Goal: Task Accomplishment & Management: Manage account settings

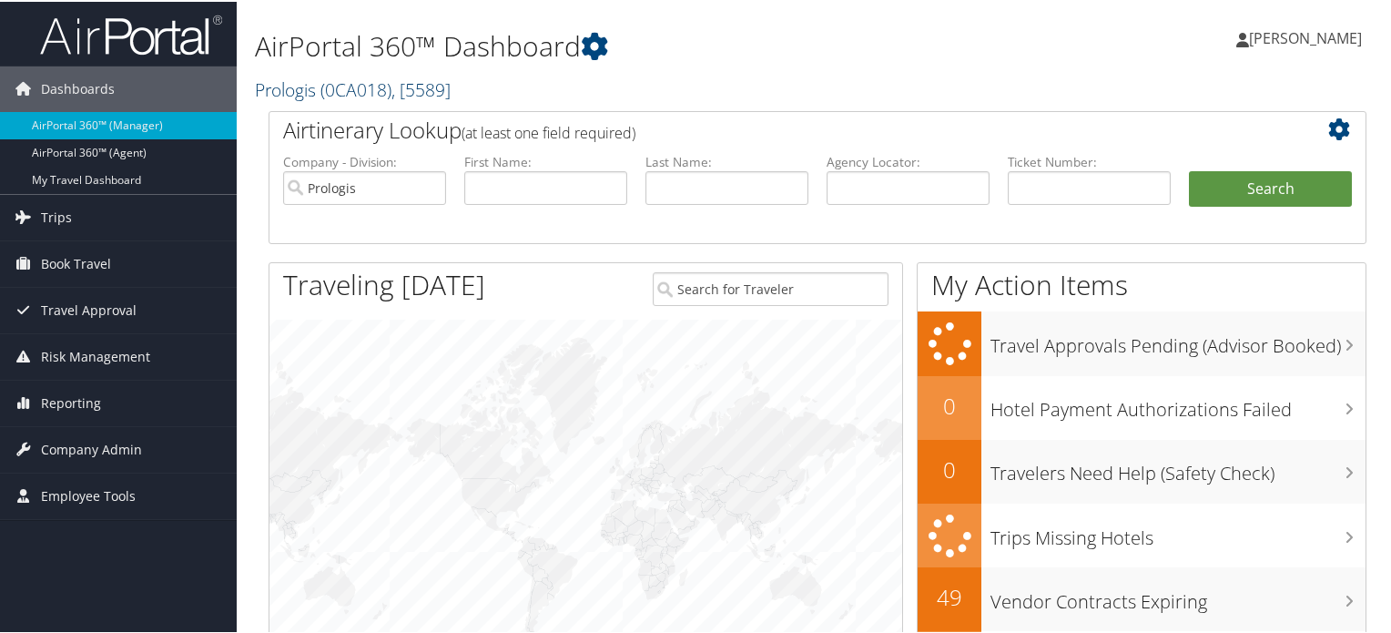
click at [359, 86] on span "( 0CA018 )" at bounding box center [355, 88] width 71 height 25
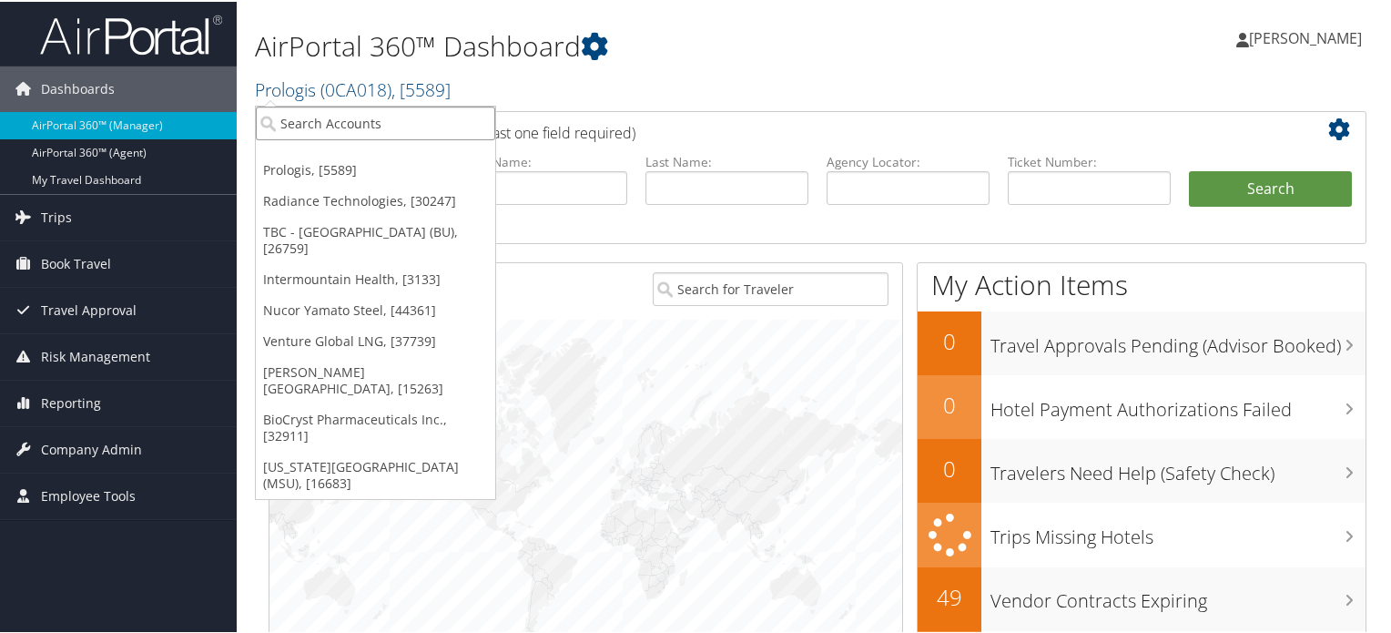
click at [302, 116] on input "search" at bounding box center [375, 122] width 239 height 34
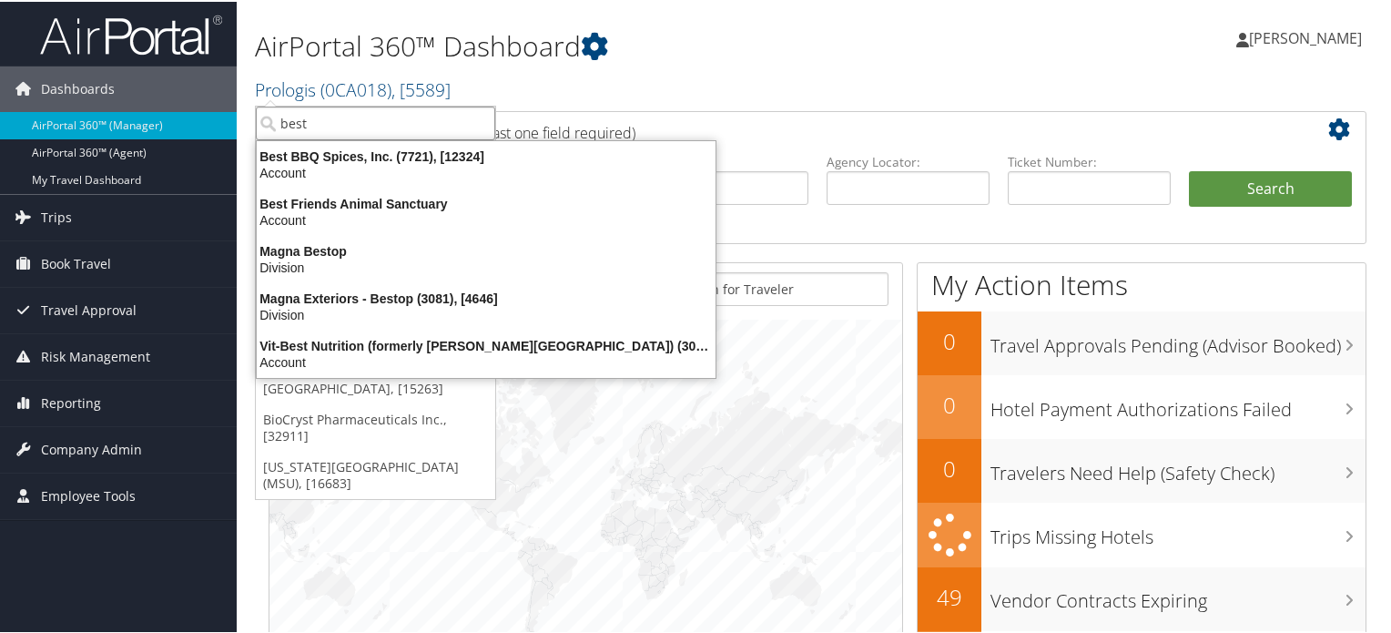
type input "best"
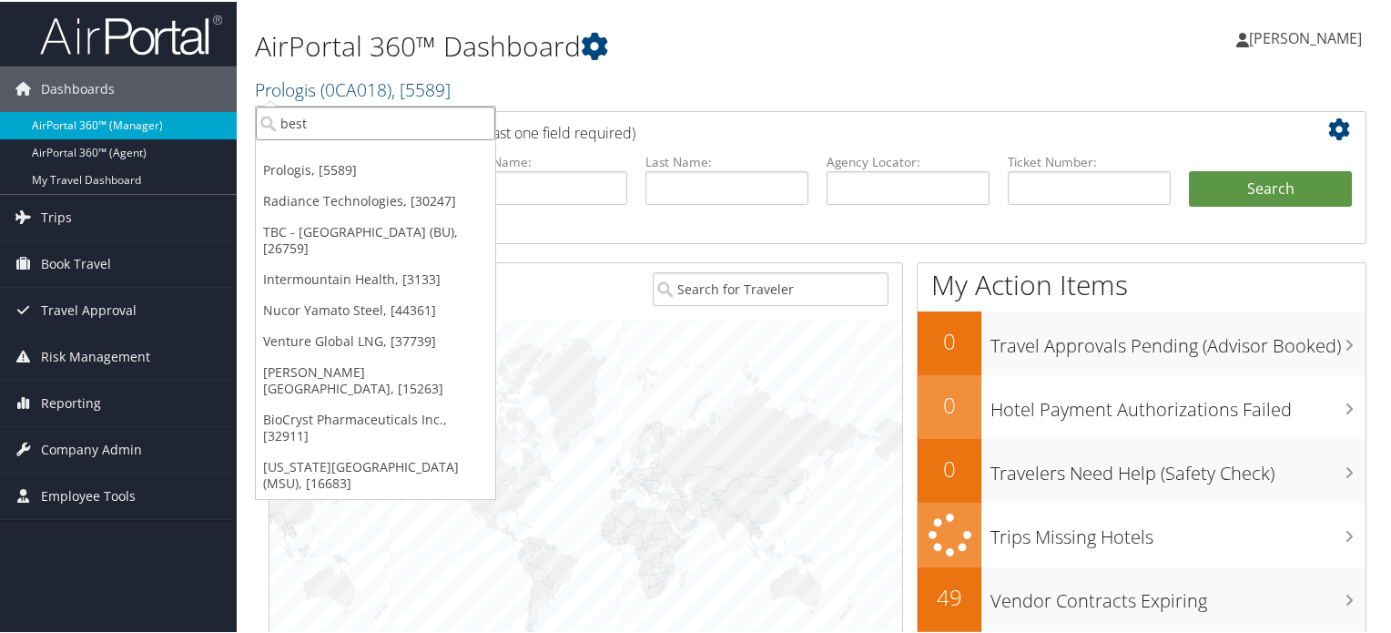
drag, startPoint x: 313, startPoint y: 116, endPoint x: 186, endPoint y: 121, distance: 127.6
click at [186, 121] on div "Dashboards AirPortal 360™ (Manager) AirPortal 360™ (Agent) My Travel Dashboard …" at bounding box center [699, 593] width 1398 height 1186
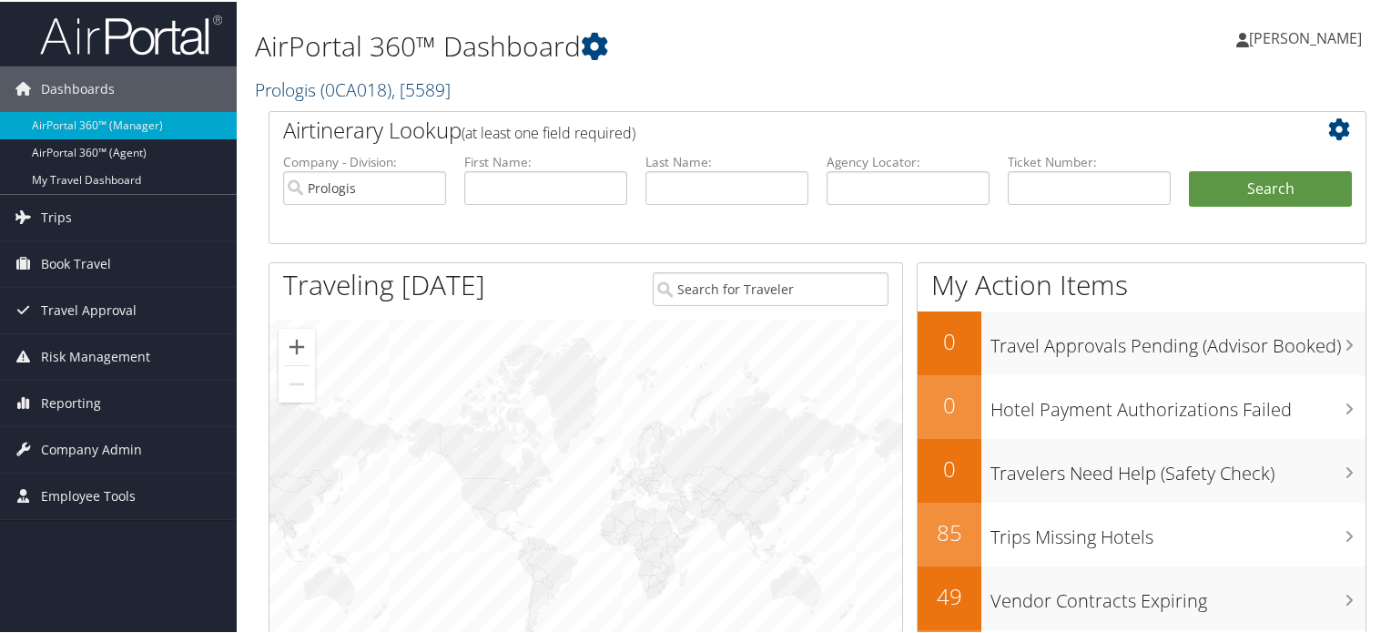
click at [322, 83] on span "( 0CA018 )" at bounding box center [355, 88] width 71 height 25
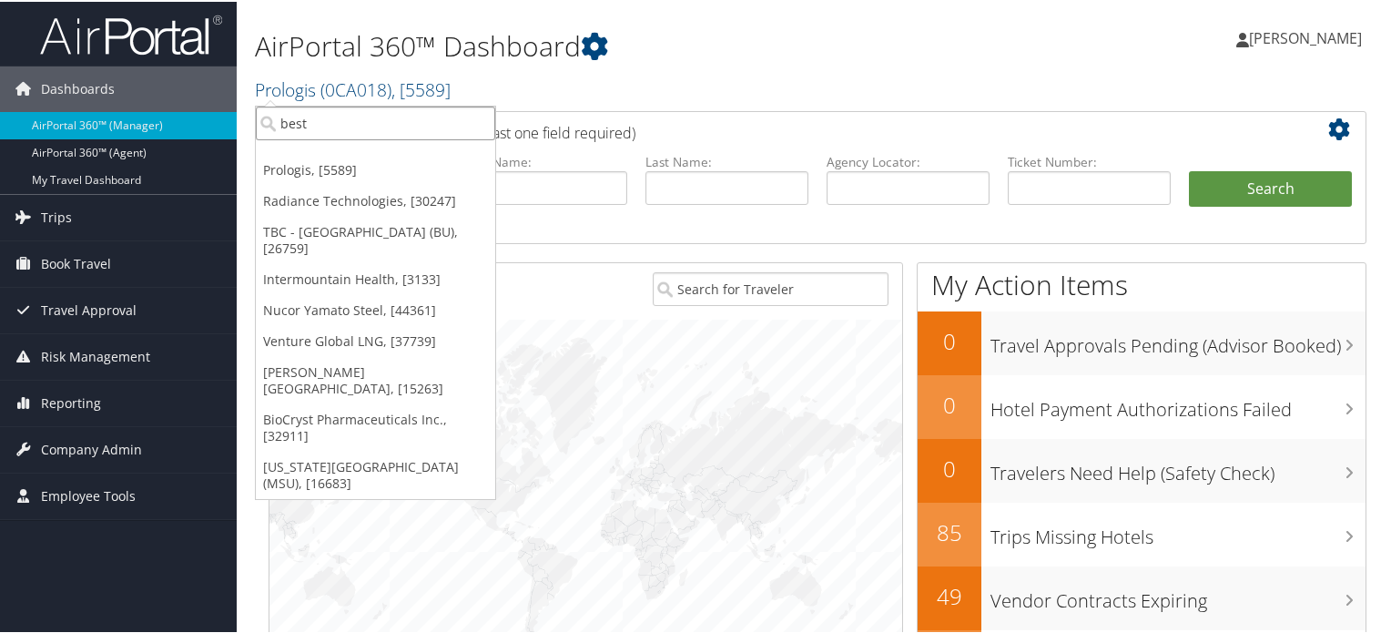
click at [309, 124] on input "best" at bounding box center [375, 122] width 239 height 34
type input "big"
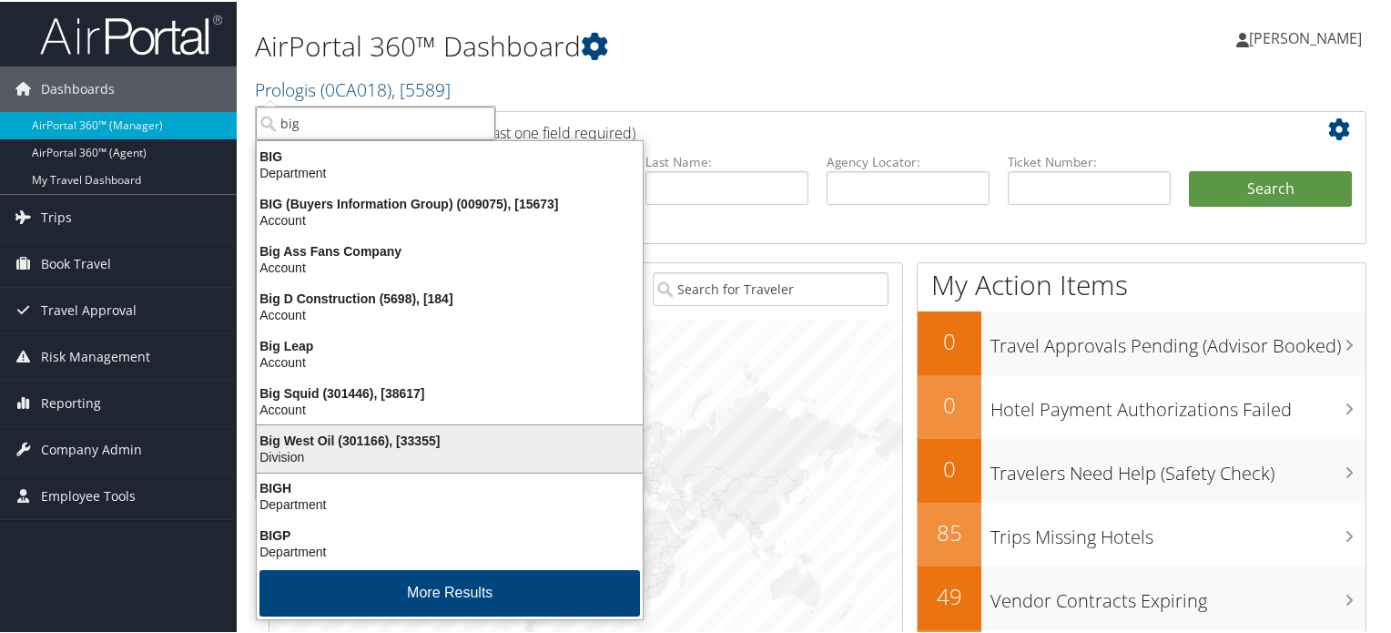
click at [339, 442] on div "Big West Oil (301166), [33355]" at bounding box center [450, 439] width 408 height 16
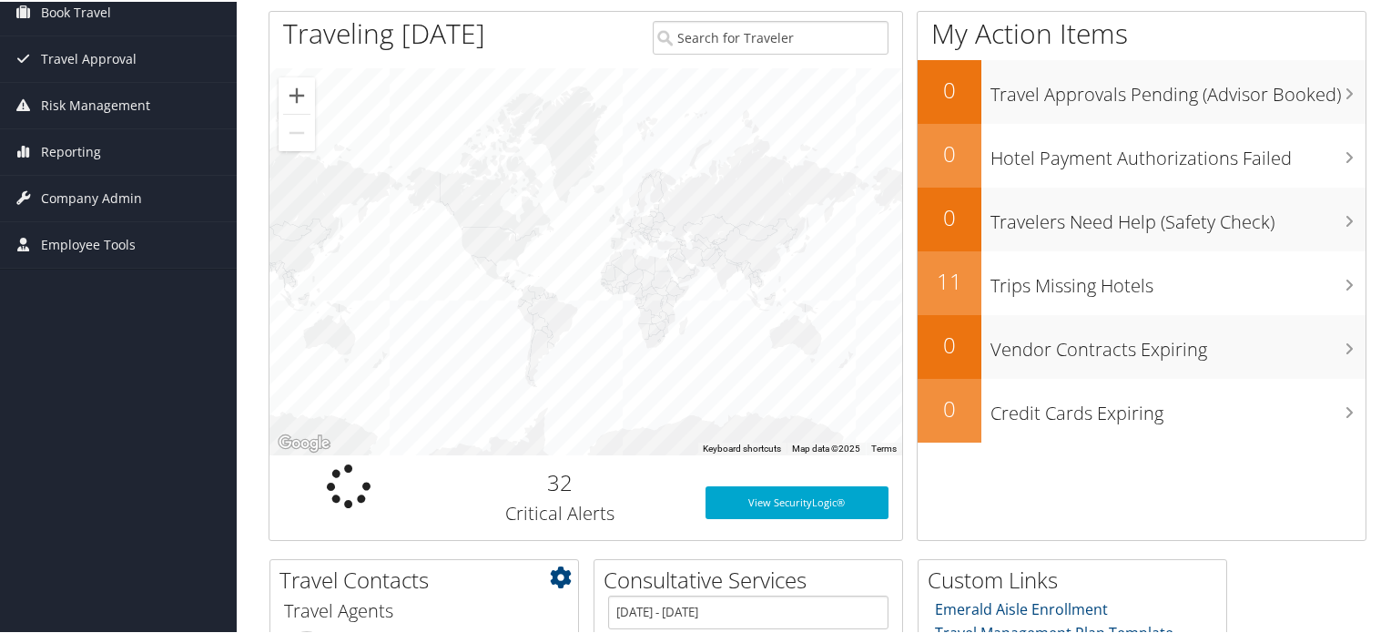
scroll to position [99, 0]
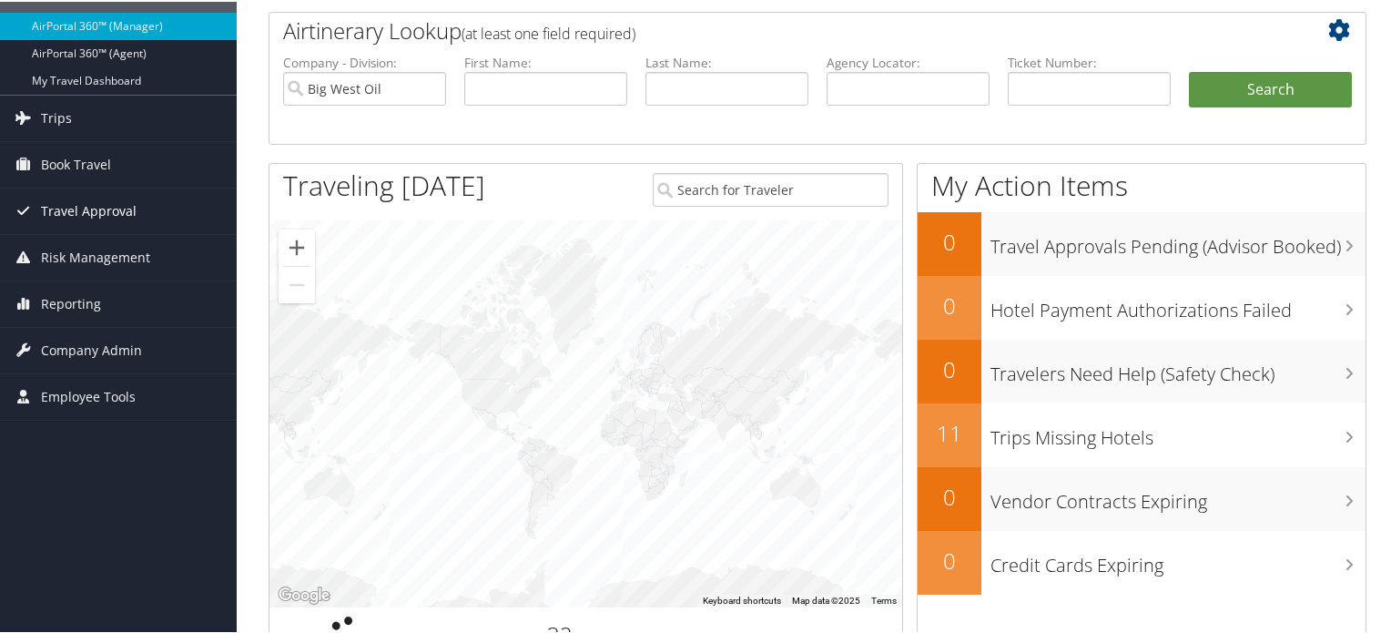
click at [86, 203] on span "Travel Approval" at bounding box center [89, 210] width 96 height 46
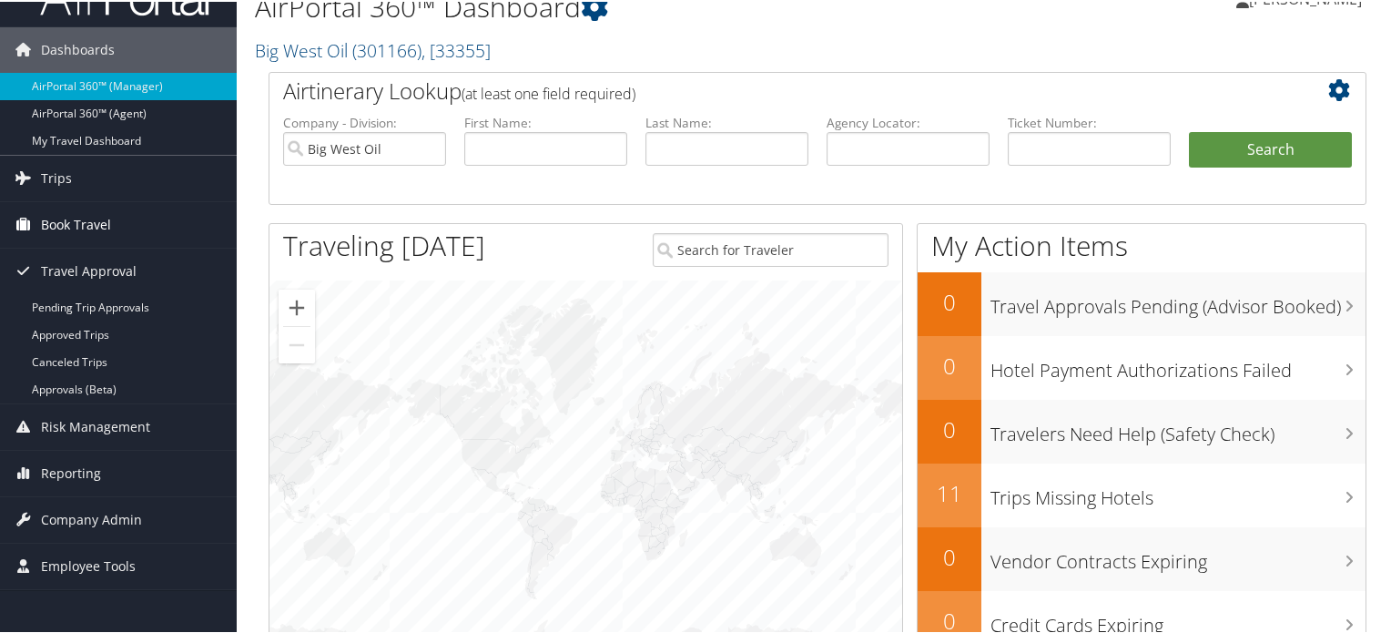
scroll to position [8, 0]
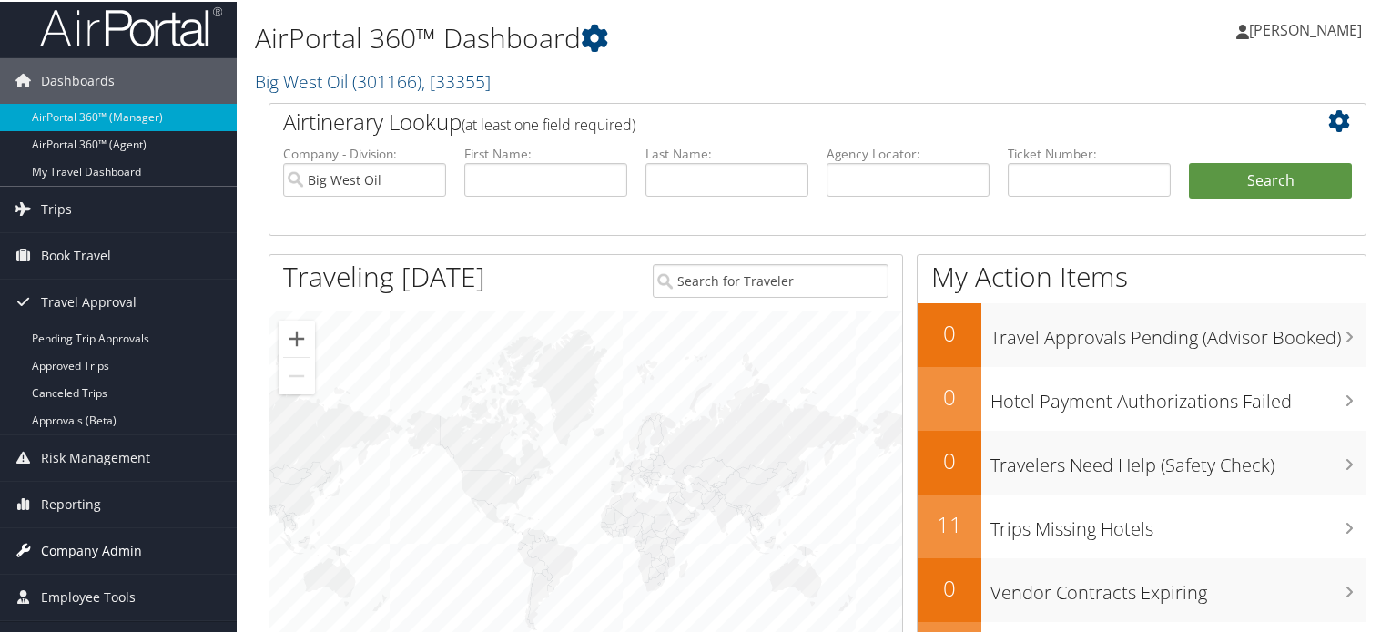
click at [57, 549] on span "Company Admin" at bounding box center [91, 549] width 101 height 46
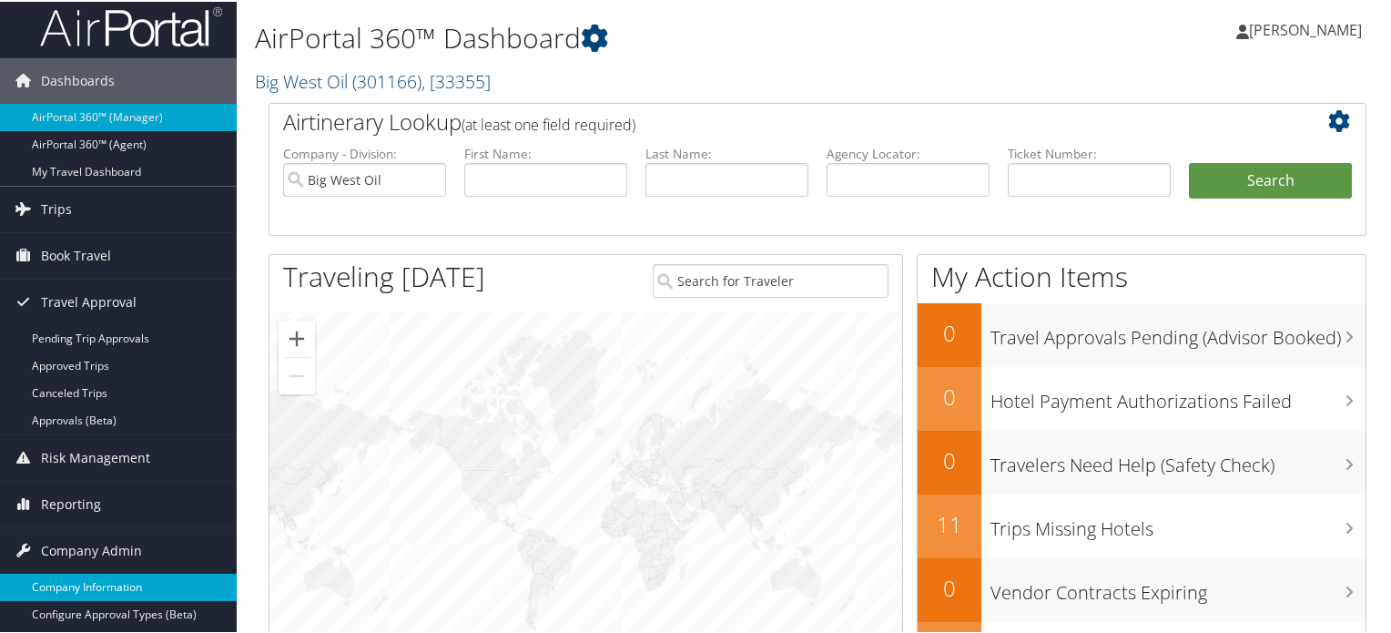
click at [79, 580] on link "Company Information" at bounding box center [118, 585] width 237 height 27
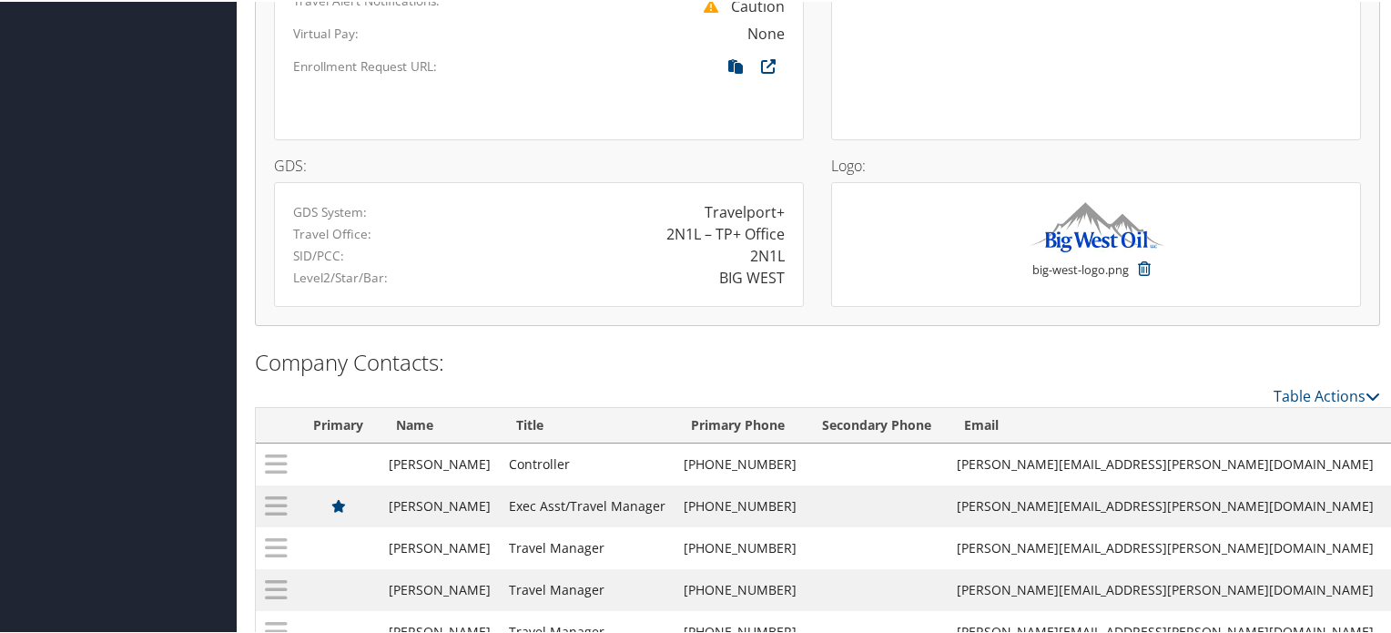
scroll to position [1363, 0]
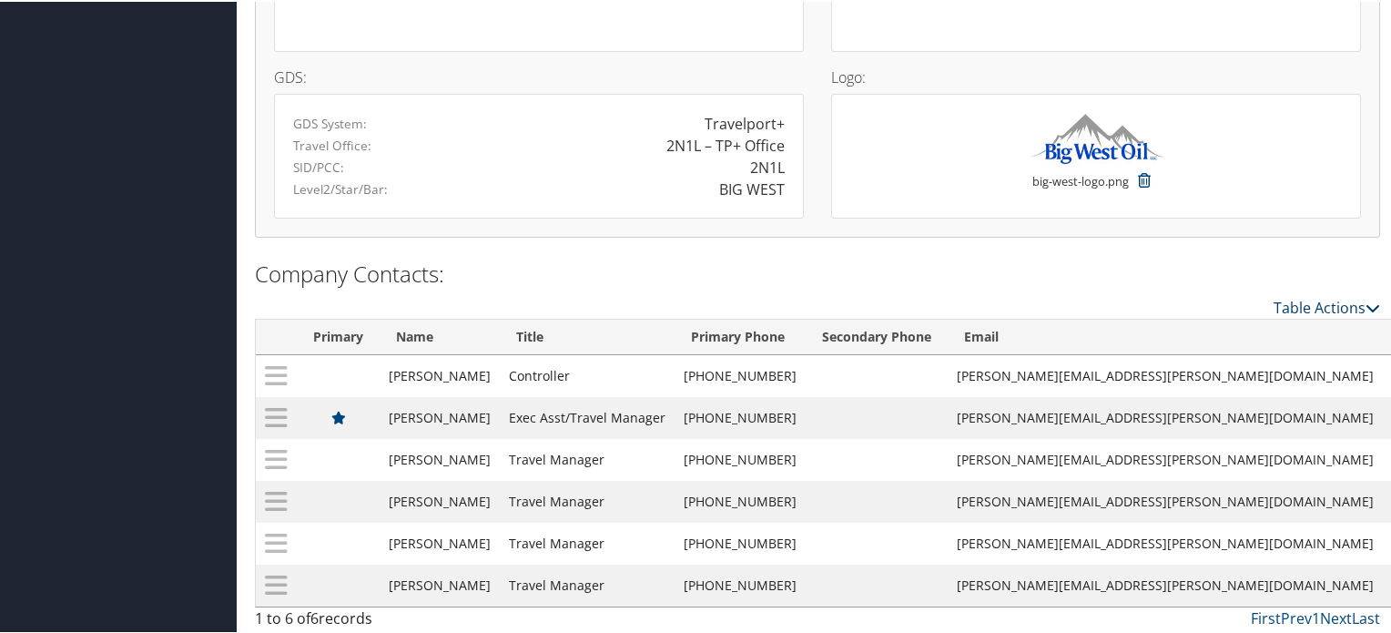
click at [1365, 301] on icon at bounding box center [1372, 306] width 15 height 15
click at [1175, 263] on div at bounding box center [699, 316] width 1398 height 633
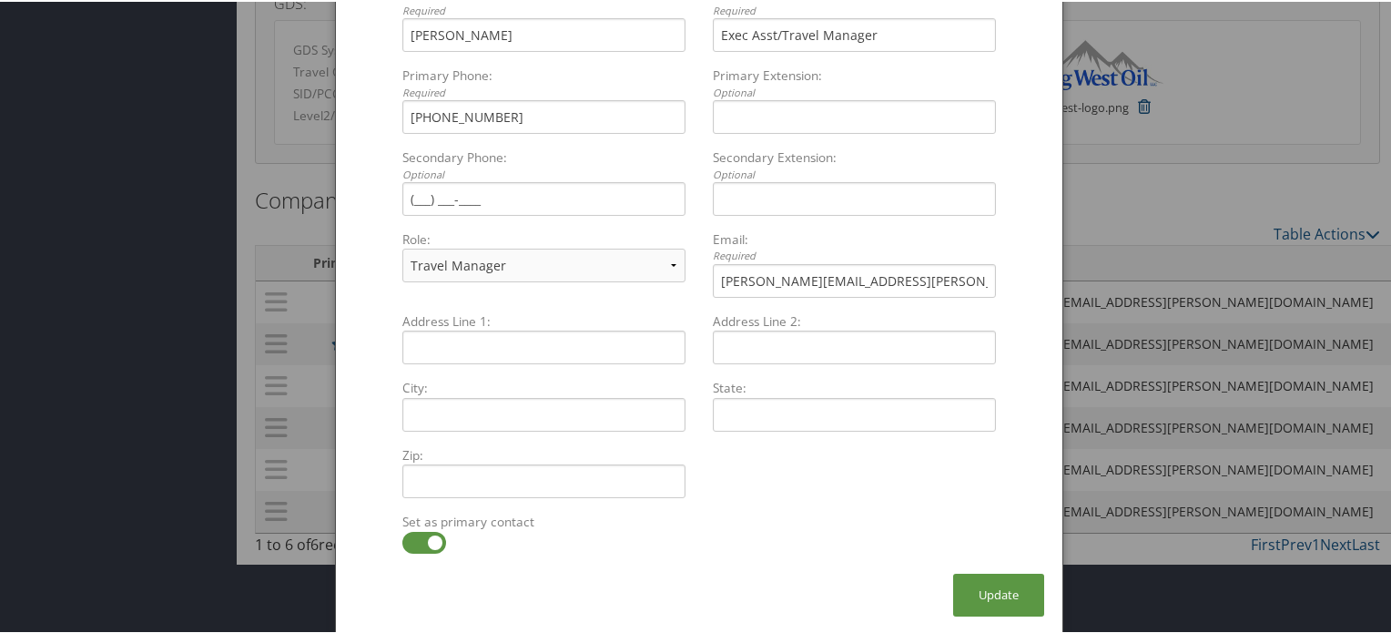
scroll to position [1072, 0]
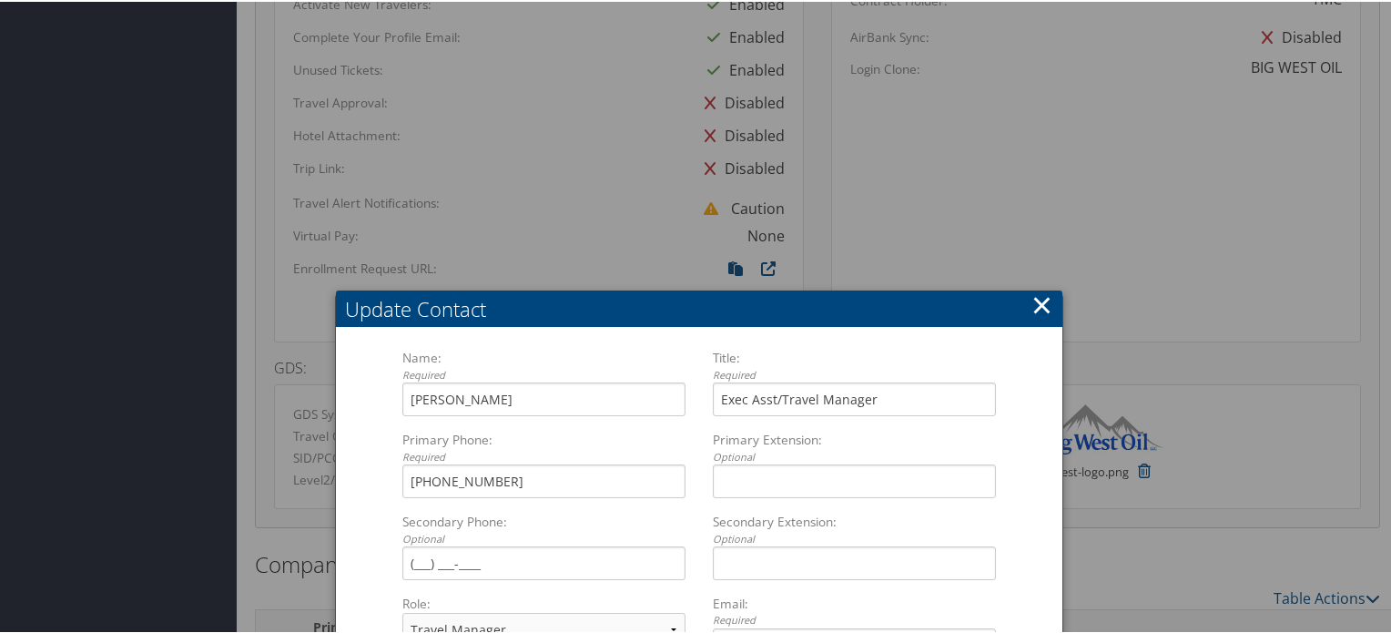
click at [1038, 304] on button "×" at bounding box center [1041, 303] width 21 height 36
